Goal: Check status: Check status

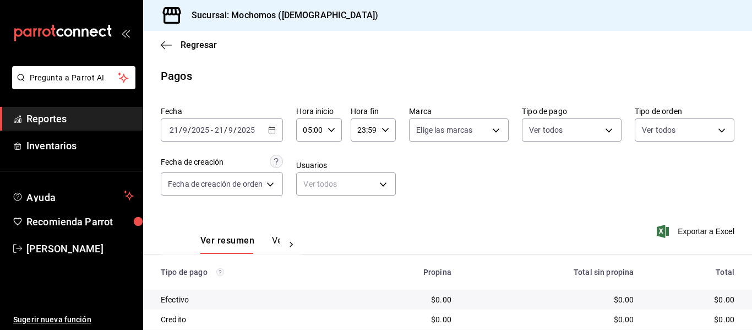
scroll to position [156, 0]
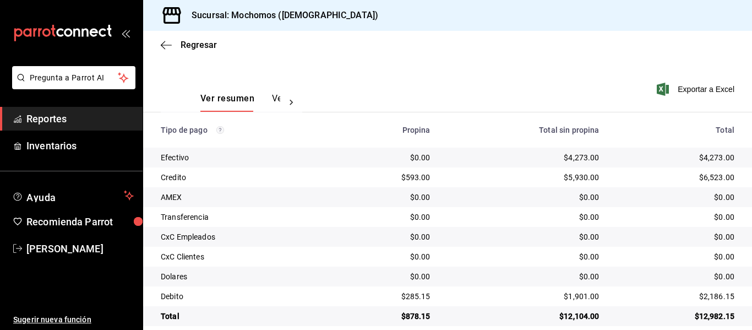
scroll to position [156, 0]
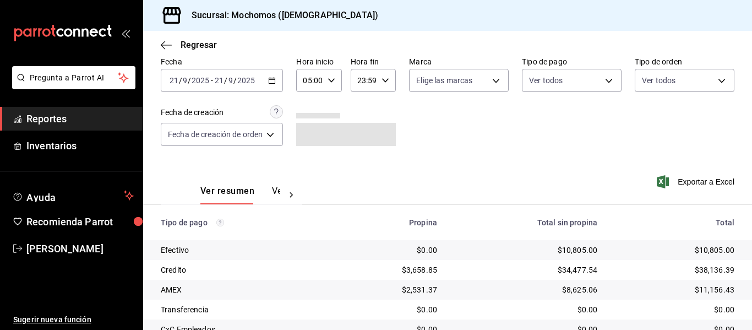
scroll to position [156, 0]
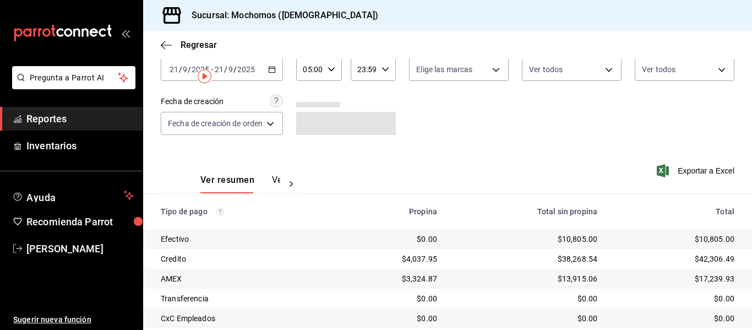
scroll to position [156, 0]
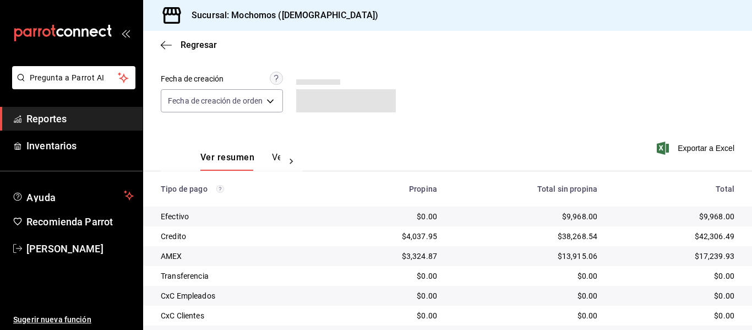
scroll to position [156, 0]
